Goal: Find specific page/section: Find specific page/section

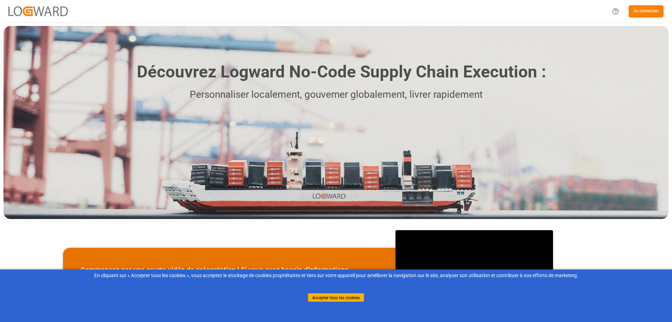
click at [650, 8] on font "Se connecter" at bounding box center [645, 11] width 25 height 6
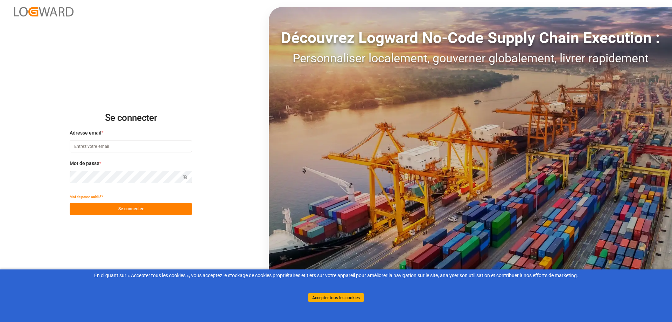
type input "[EMAIL_ADDRESS][PERSON_NAME][DOMAIN_NAME]"
click at [130, 210] on font "Se connecter" at bounding box center [130, 208] width 25 height 5
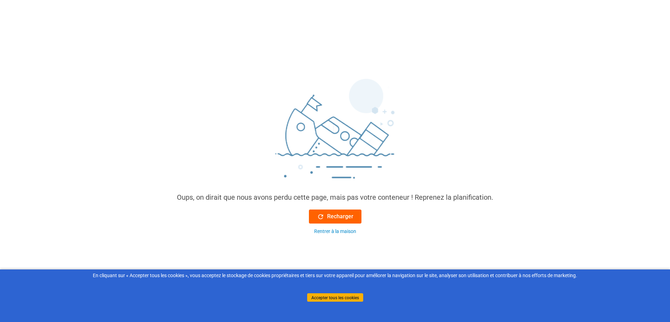
click at [331, 215] on font "Recharger" at bounding box center [340, 216] width 26 height 7
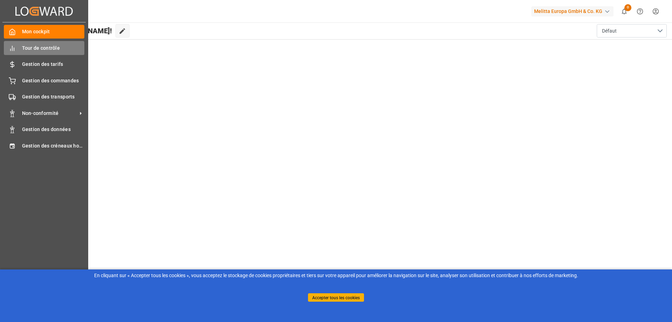
click at [17, 49] on div "Tour de contrôle Tour de contrôle" at bounding box center [44, 48] width 80 height 14
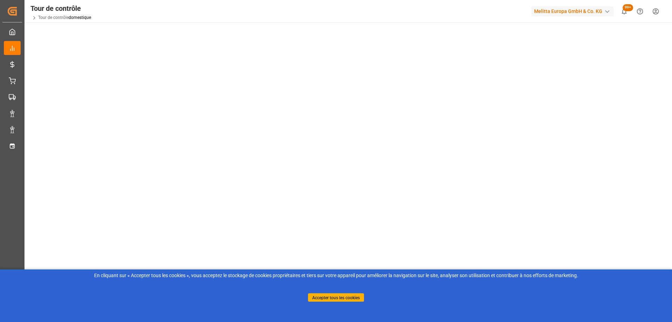
scroll to position [101, 0]
